Goal: Check status: Check status

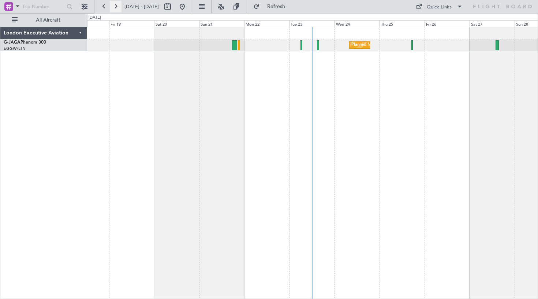
click at [114, 7] on button at bounding box center [116, 7] width 12 height 12
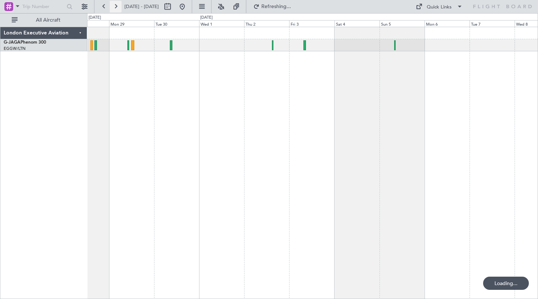
click at [114, 7] on button at bounding box center [116, 7] width 12 height 12
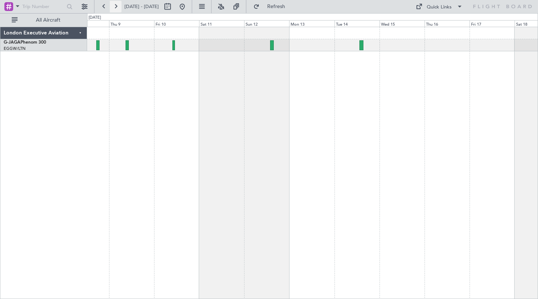
click at [114, 7] on button at bounding box center [116, 7] width 12 height 12
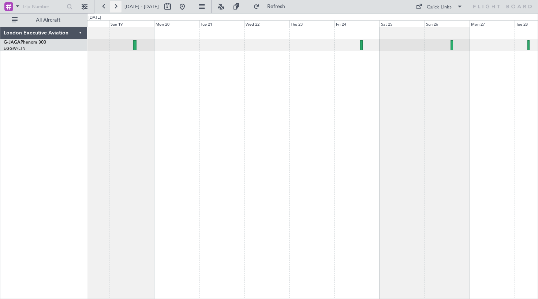
click at [114, 7] on button at bounding box center [116, 7] width 12 height 12
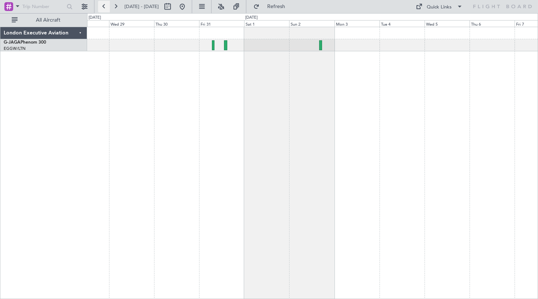
click at [103, 6] on button at bounding box center [104, 7] width 12 height 12
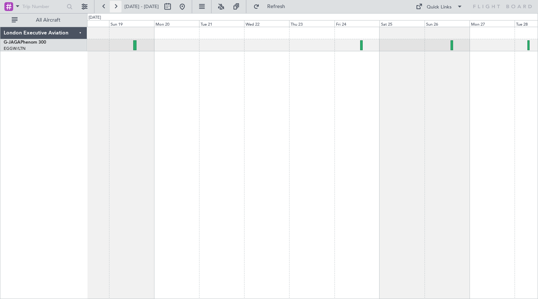
click at [117, 5] on button at bounding box center [116, 7] width 12 height 12
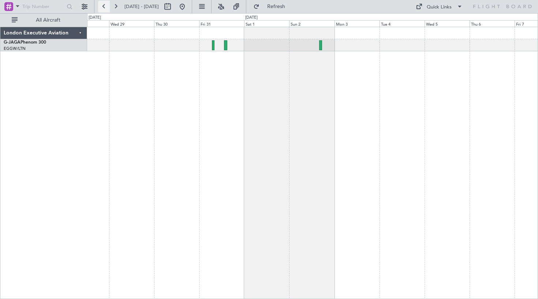
click at [103, 8] on button at bounding box center [104, 7] width 12 height 12
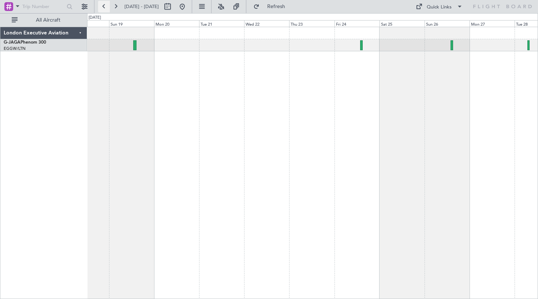
click at [102, 5] on button at bounding box center [104, 7] width 12 height 12
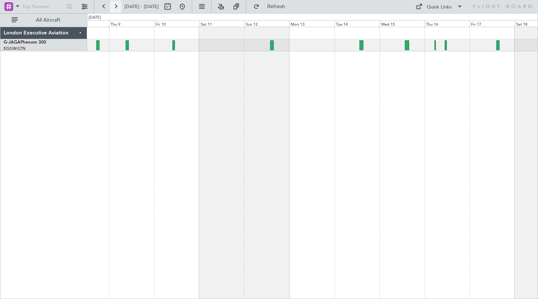
click at [116, 9] on button at bounding box center [116, 7] width 12 height 12
